Goal: Book appointment/travel/reservation

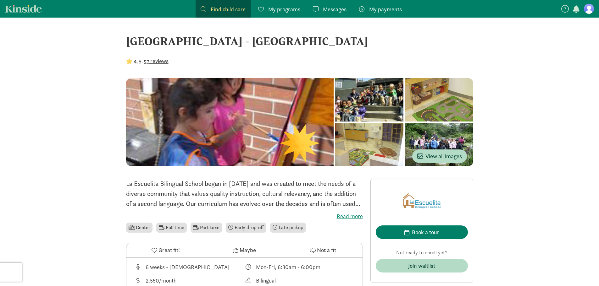
scroll to position [31, 0]
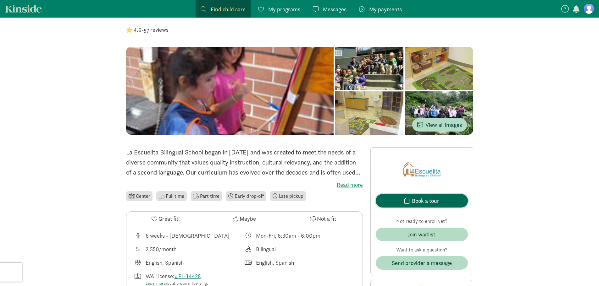
click at [427, 202] on div "Book a tour" at bounding box center [425, 201] width 27 height 8
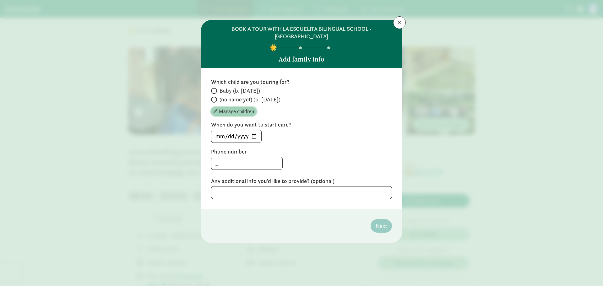
click at [219, 108] on span "Manage children" at bounding box center [234, 112] width 41 height 8
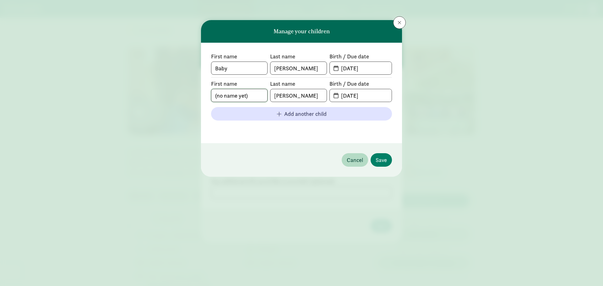
click at [225, 95] on input "(no name yet)" at bounding box center [239, 95] width 56 height 13
drag, startPoint x: 259, startPoint y: 97, endPoint x: 184, endPoint y: 95, distance: 75.4
click at [184, 95] on div "Manage your children First name Baby Last name [PERSON_NAME] Birth / Due date […" at bounding box center [301, 143] width 603 height 286
type input "[PERSON_NAME]"
click at [348, 96] on input "[DATE]" at bounding box center [364, 95] width 54 height 13
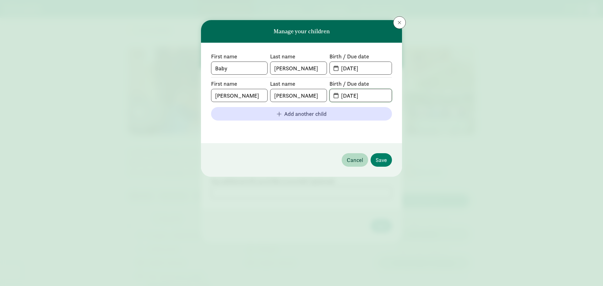
drag, startPoint x: 385, startPoint y: 97, endPoint x: 324, endPoint y: 91, distance: 60.9
click at [324, 91] on div "First name [PERSON_NAME] Last name [PERSON_NAME] Birth / Due date [DATE]" at bounding box center [301, 91] width 181 height 22
type input "[DATE]"
click at [381, 159] on span "Save" at bounding box center [381, 160] width 11 height 8
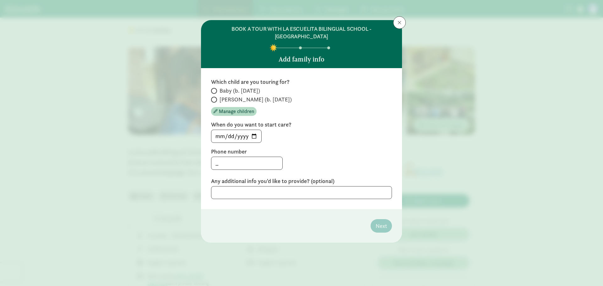
click at [216, 97] on span at bounding box center [214, 100] width 6 height 6
click at [215, 98] on input "[PERSON_NAME] (b. [DATE])" at bounding box center [213, 100] width 4 height 4
radio input "true"
click at [245, 130] on input "[DATE]" at bounding box center [236, 136] width 50 height 13
click at [255, 130] on input "[DATE]" at bounding box center [236, 136] width 50 height 13
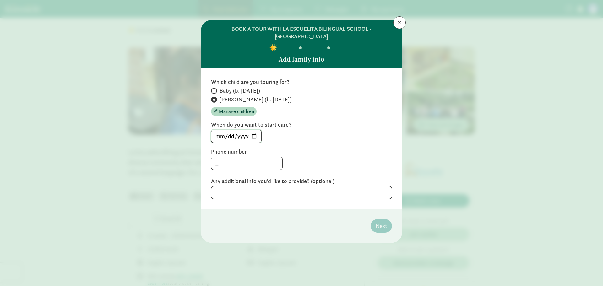
type input "[DATE]"
click at [235, 159] on input "_" at bounding box center [246, 163] width 71 height 13
type input "2062297093"
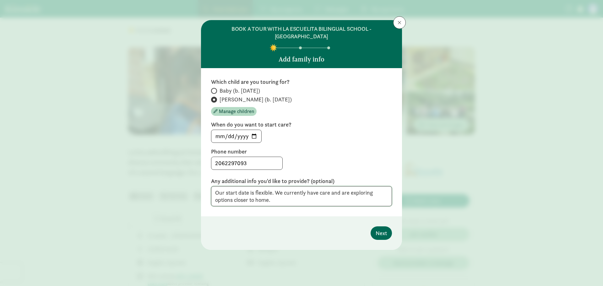
type textarea "Our start date is flexible. We currently have care and are exploring options cl…"
click at [386, 227] on button "Next" at bounding box center [381, 234] width 21 height 14
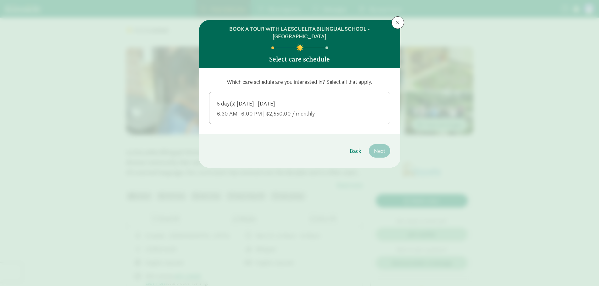
click at [276, 110] on div "6:30 AM–6:00 PM | $2,550.00 / monthly" at bounding box center [299, 114] width 165 height 8
click at [0, 0] on input "5 day(s) [DATE]–[DATE] 6:30 AM–6:00 PM | $2,550.00 / monthly" at bounding box center [0, 0] width 0 height 0
click at [379, 147] on span "Next" at bounding box center [379, 151] width 11 height 8
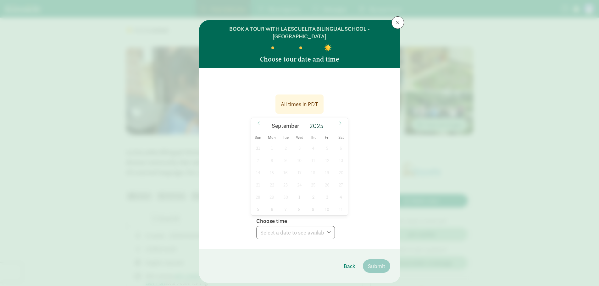
click at [313, 160] on div "31 1 2 3 4 5 6 7 8 9 10 11 12 13 14 15 16 17 18 19 20 21 22 23 24 25 26 27 28 2…" at bounding box center [299, 179] width 97 height 74
click at [338, 121] on icon at bounding box center [340, 123] width 4 height 4
click at [257, 121] on icon at bounding box center [259, 123] width 4 height 4
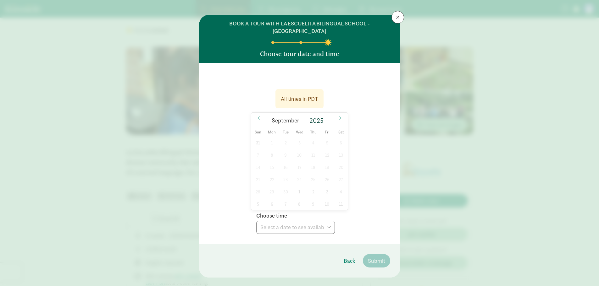
scroll to position [0, 0]
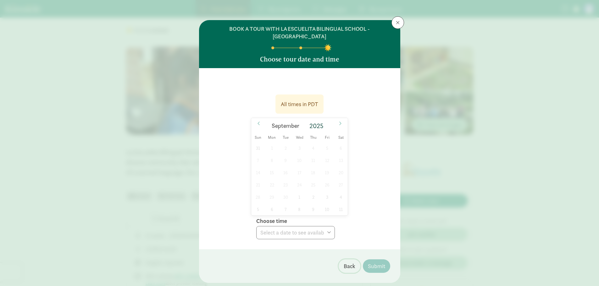
click at [344, 262] on span "Back" at bounding box center [349, 266] width 12 height 8
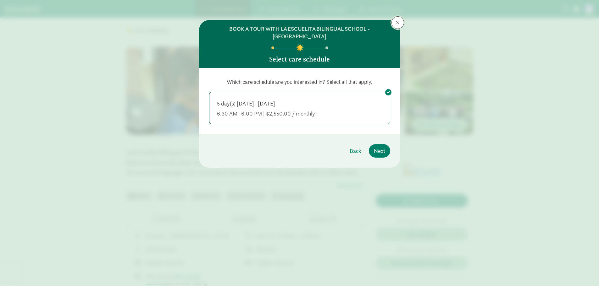
click at [395, 25] on button at bounding box center [397, 22] width 13 height 13
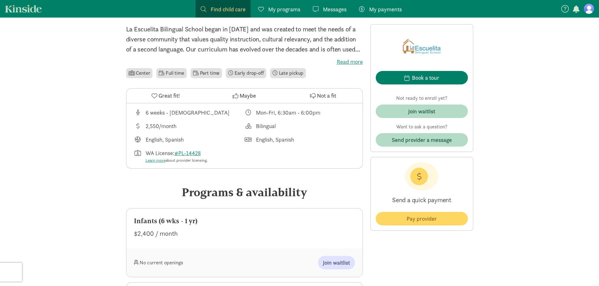
scroll to position [157, 0]
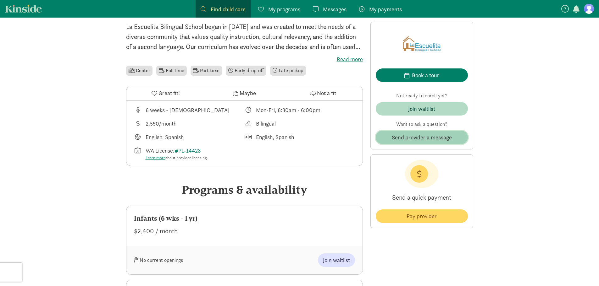
click at [405, 138] on span "Send provider a message" at bounding box center [422, 137] width 60 height 8
